Goal: Information Seeking & Learning: Learn about a topic

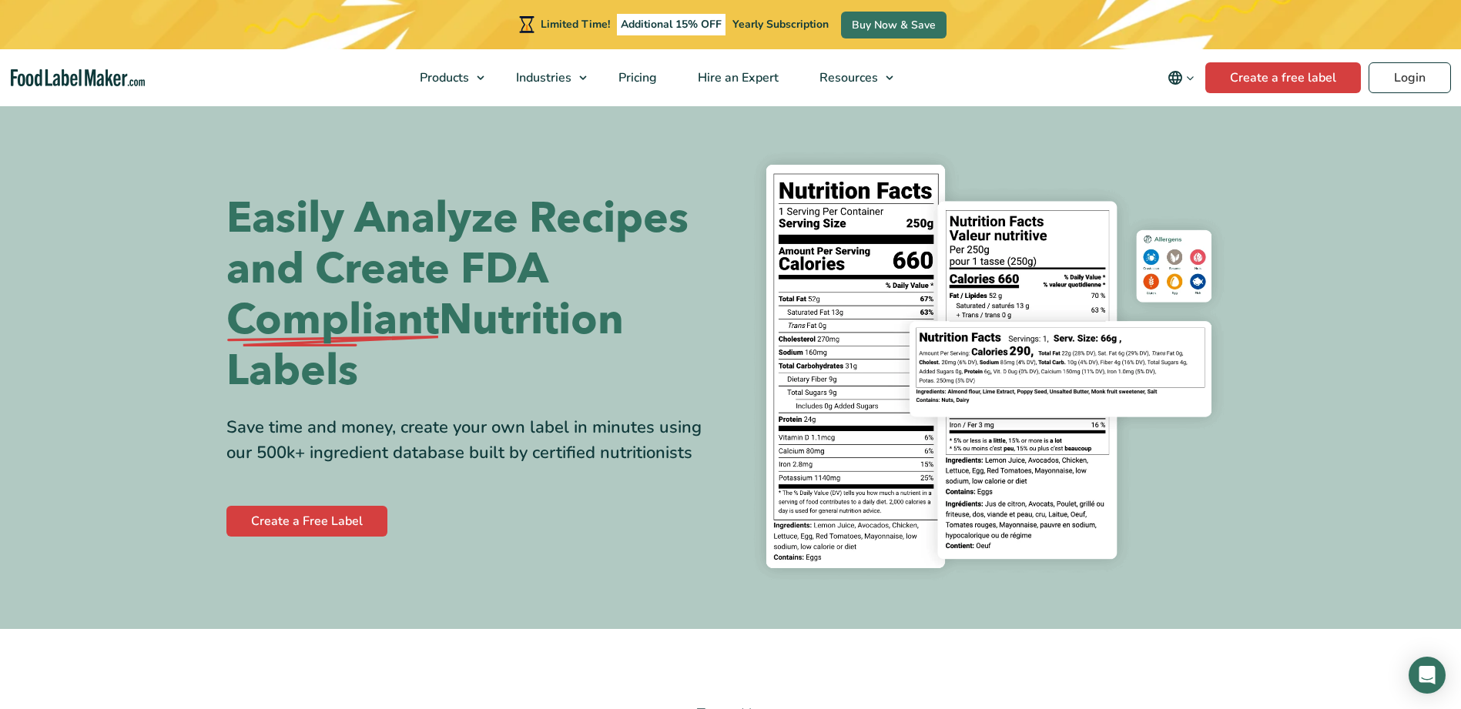
click at [458, 107] on span "Food Nutrition Labelling" at bounding box center [500, 114] width 137 height 17
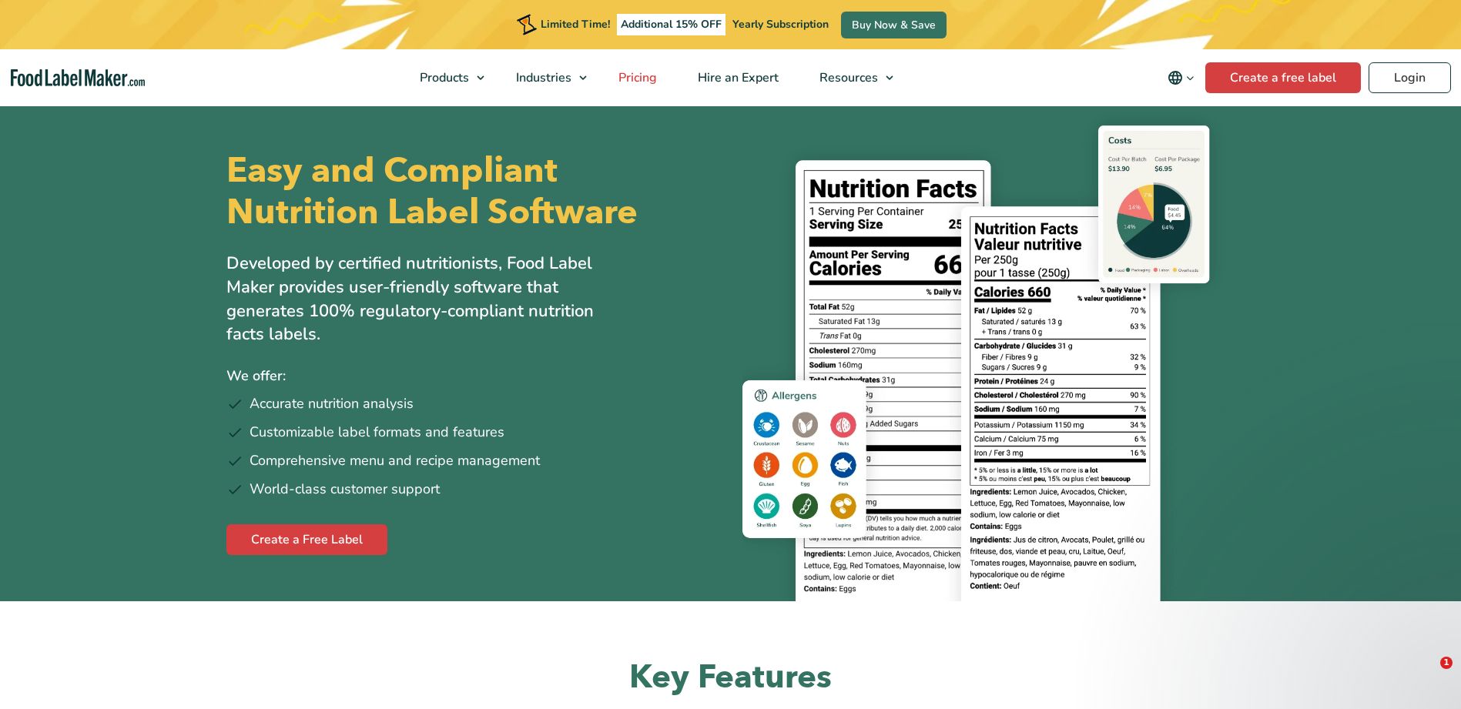
click at [641, 74] on span "Pricing" at bounding box center [636, 77] width 45 height 17
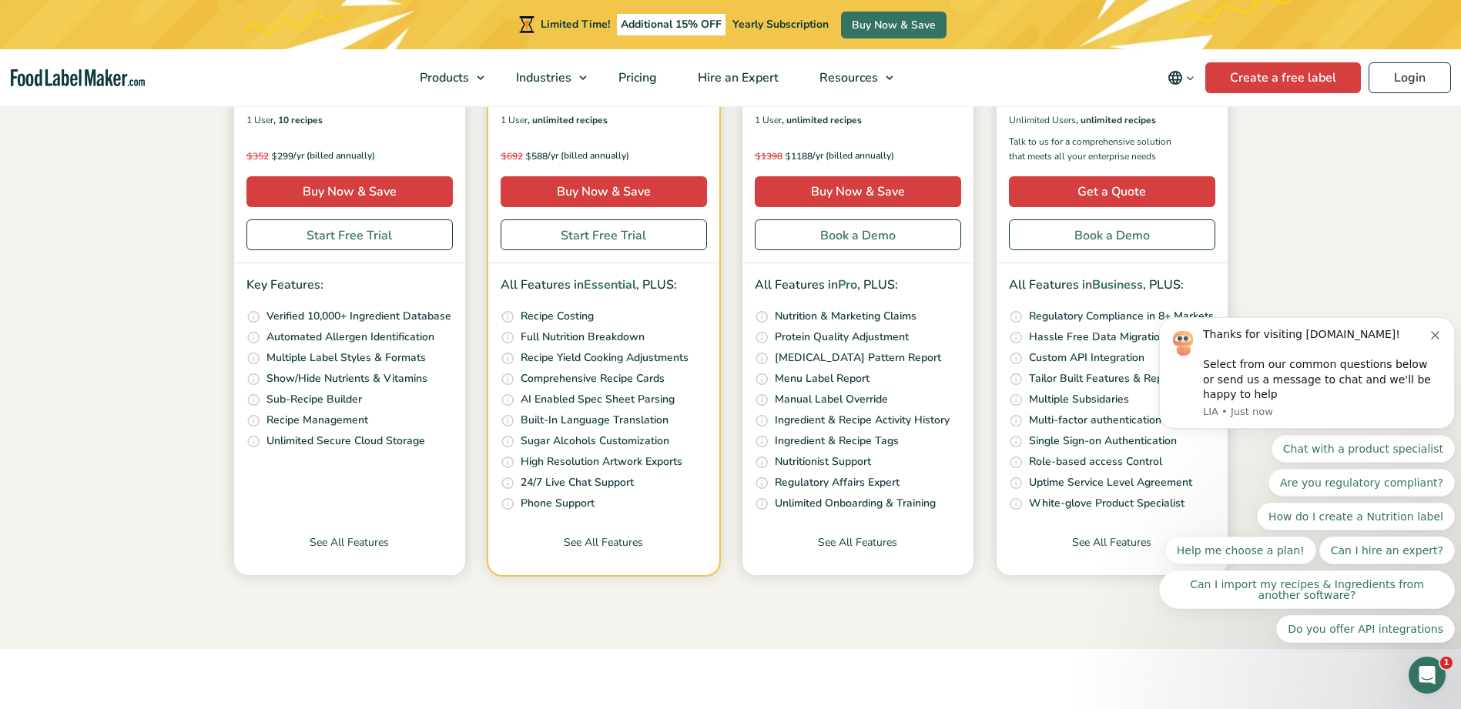
scroll to position [462, 0]
